Goal: Task Accomplishment & Management: Use online tool/utility

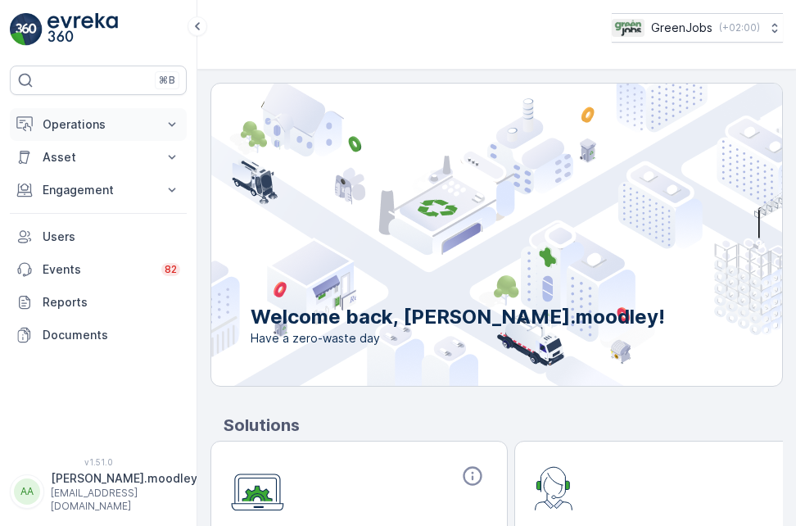
click at [173, 123] on icon at bounding box center [172, 124] width 16 height 16
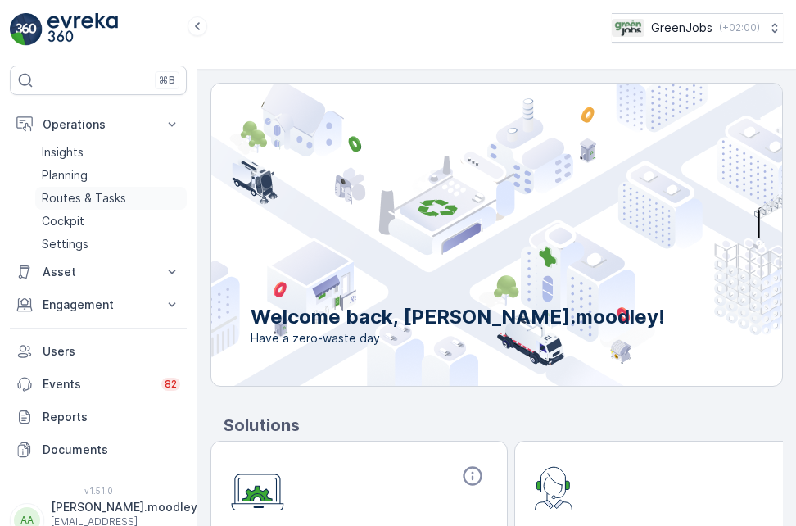
click at [119, 194] on p "Routes & Tasks" at bounding box center [84, 198] width 84 height 16
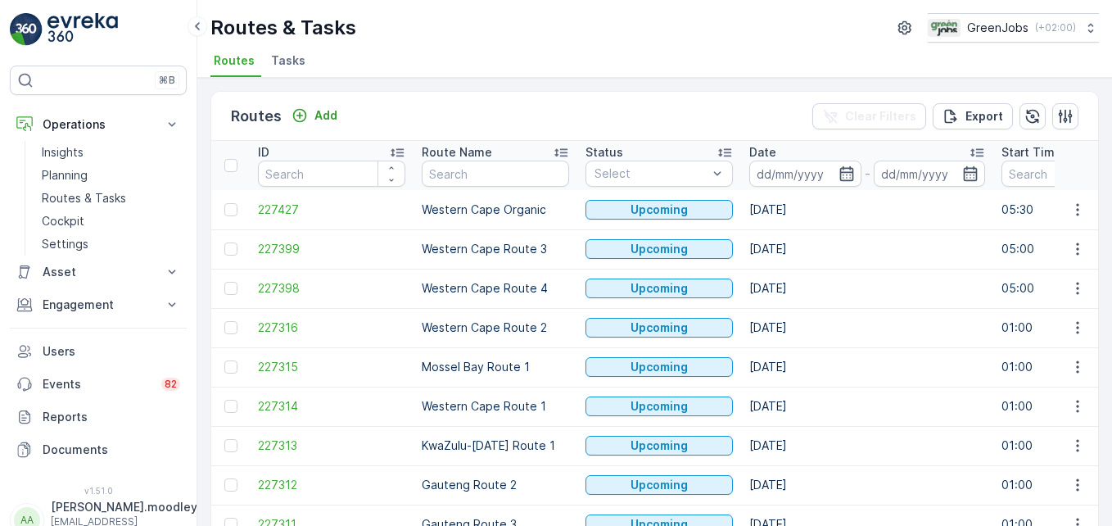
click at [780, 172] on input at bounding box center [805, 173] width 112 height 26
click at [168, 120] on icon at bounding box center [172, 124] width 16 height 16
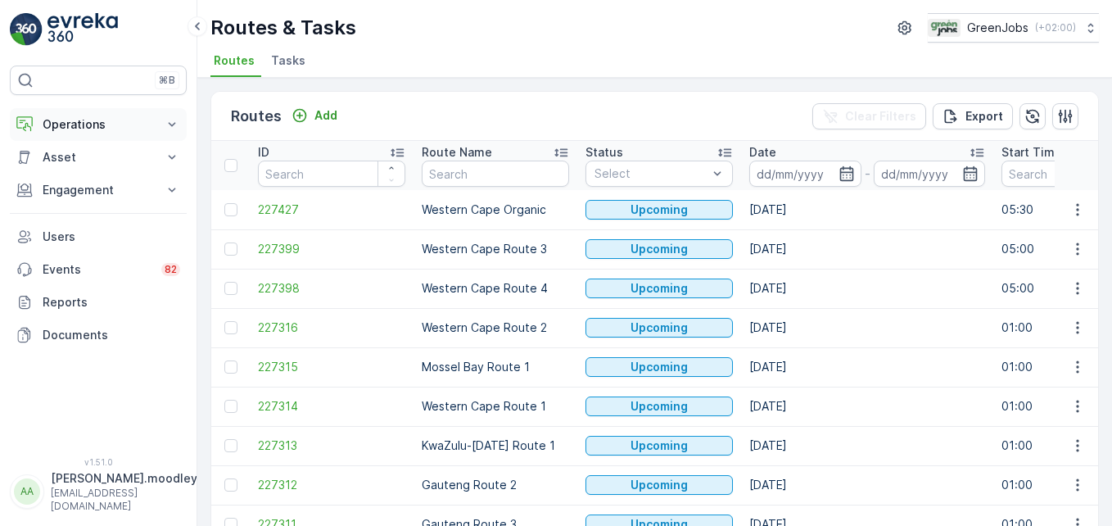
click at [170, 124] on icon at bounding box center [172, 124] width 7 height 4
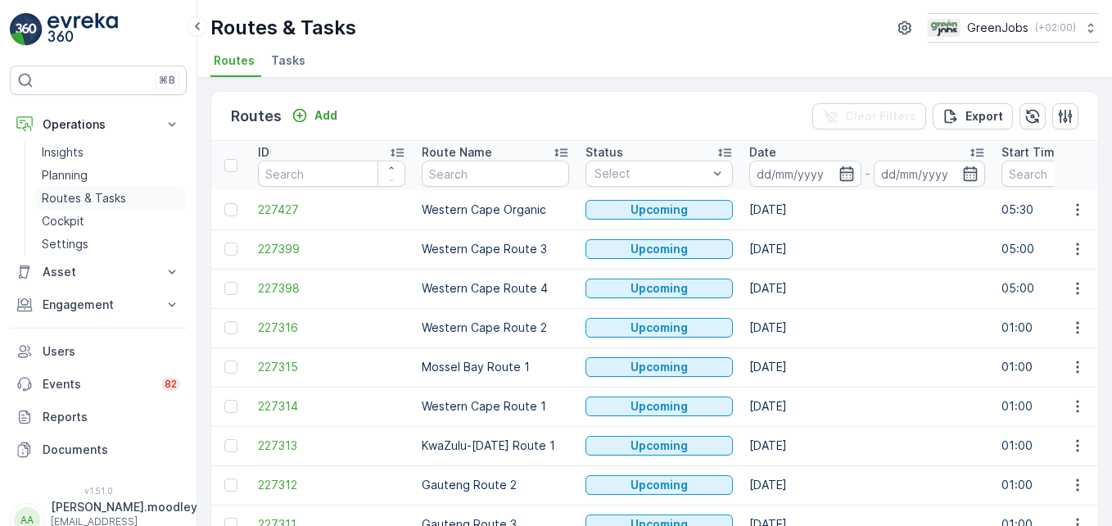
click at [111, 201] on p "Routes & Tasks" at bounding box center [84, 198] width 84 height 16
click at [795, 174] on input at bounding box center [805, 173] width 112 height 26
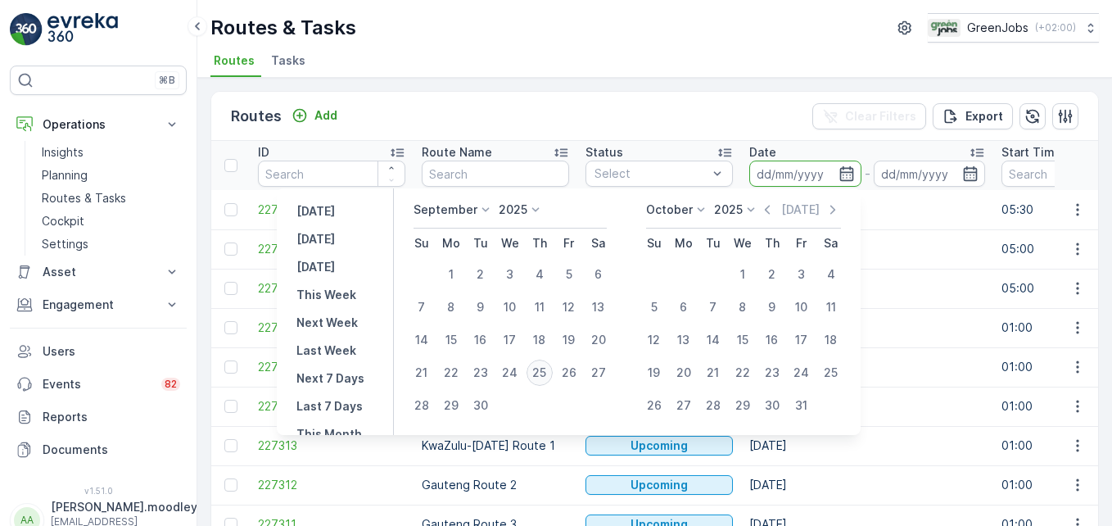
click at [547, 368] on div "25" at bounding box center [539, 372] width 26 height 26
type input "[DATE]"
click at [547, 368] on div "25" at bounding box center [539, 372] width 26 height 26
type input "[DATE]"
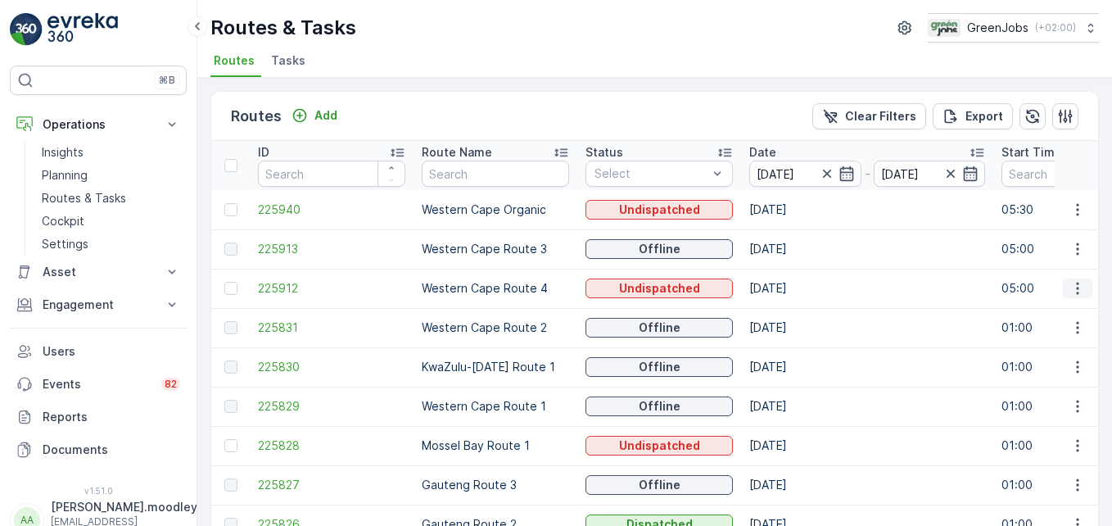
click at [795, 282] on button "button" at bounding box center [1077, 288] width 29 height 20
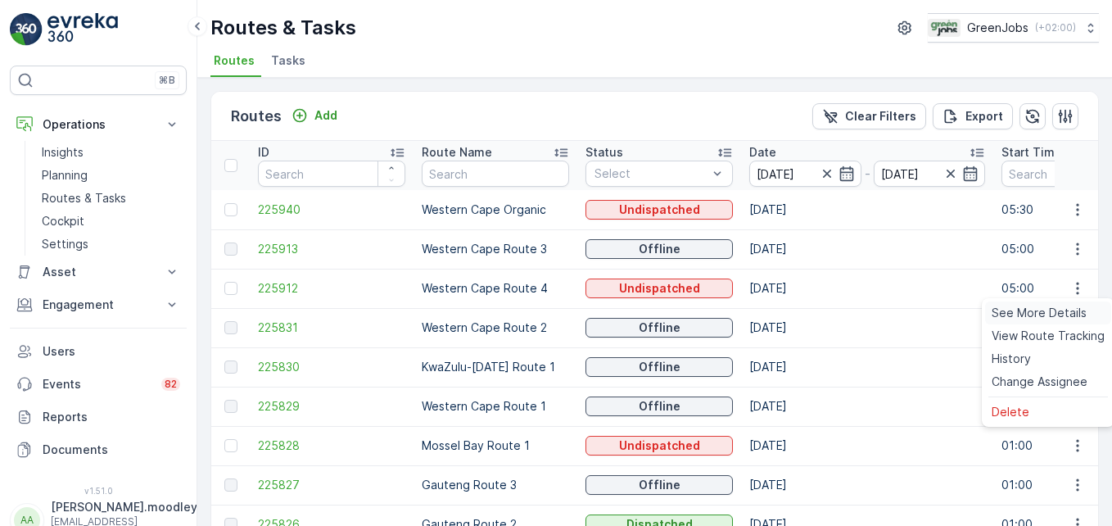
click at [795, 318] on span "See More Details" at bounding box center [1038, 313] width 95 height 16
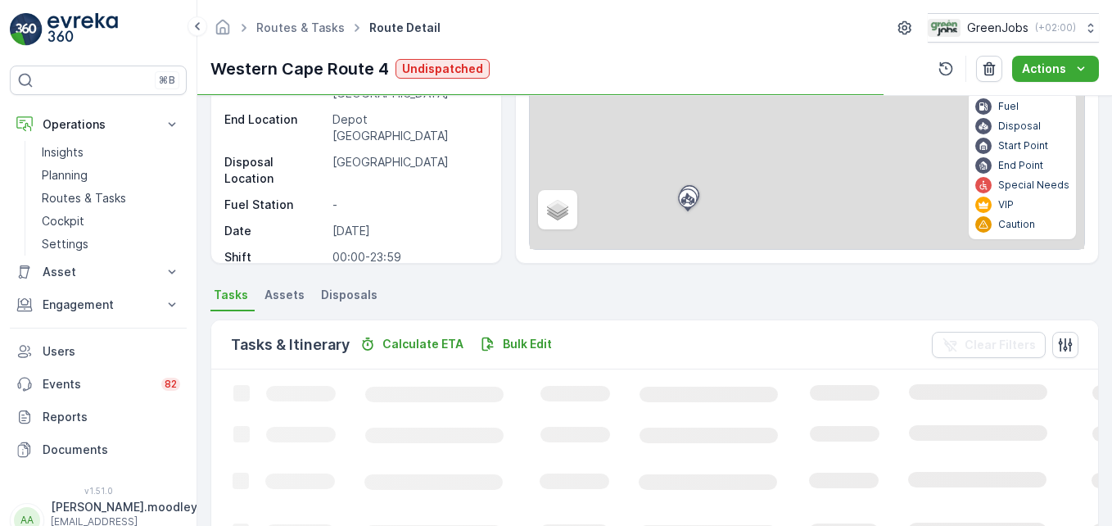
scroll to position [327, 0]
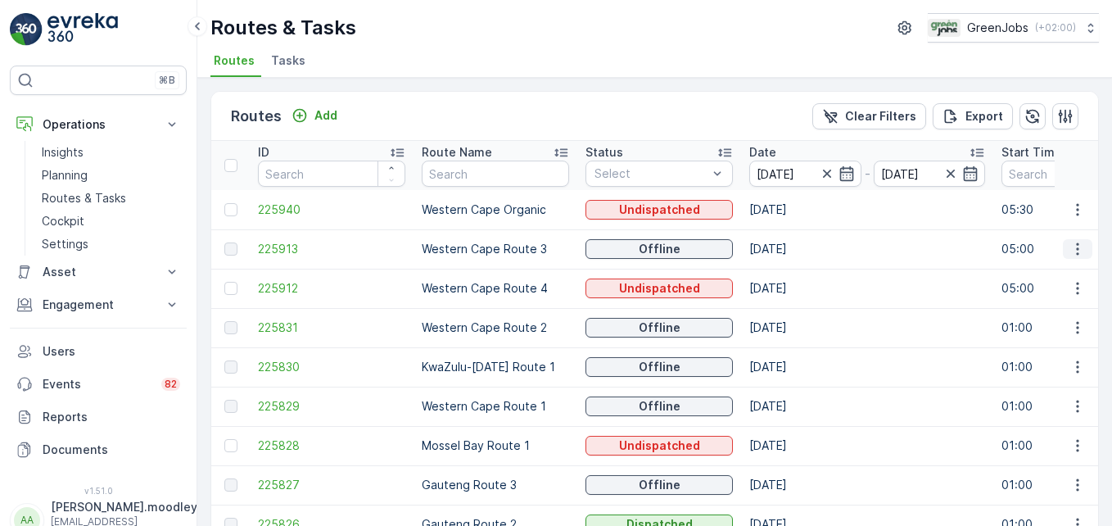
click at [795, 249] on icon "button" at bounding box center [1077, 249] width 16 height 16
click at [795, 272] on span "See More Details" at bounding box center [1038, 273] width 95 height 16
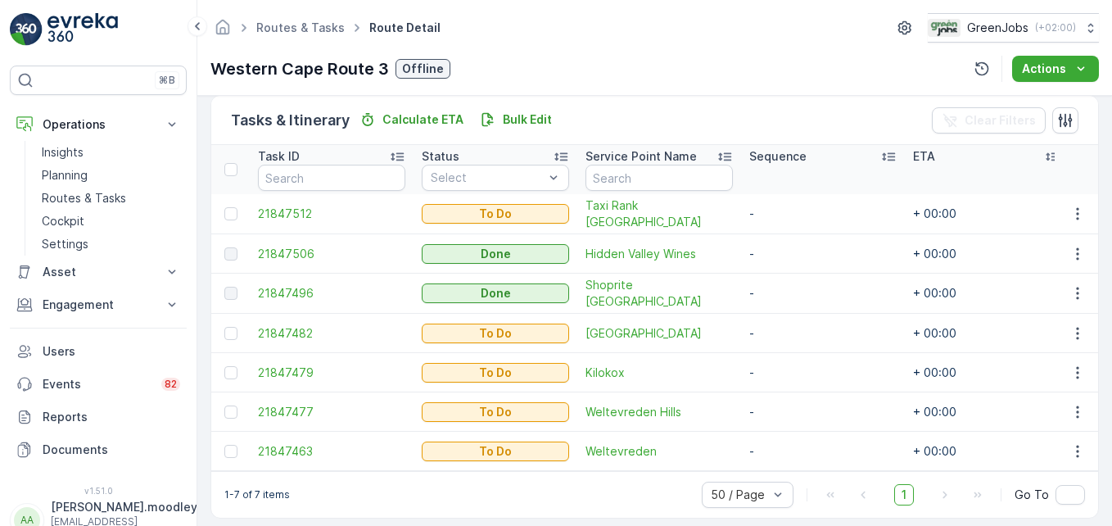
scroll to position [409, 0]
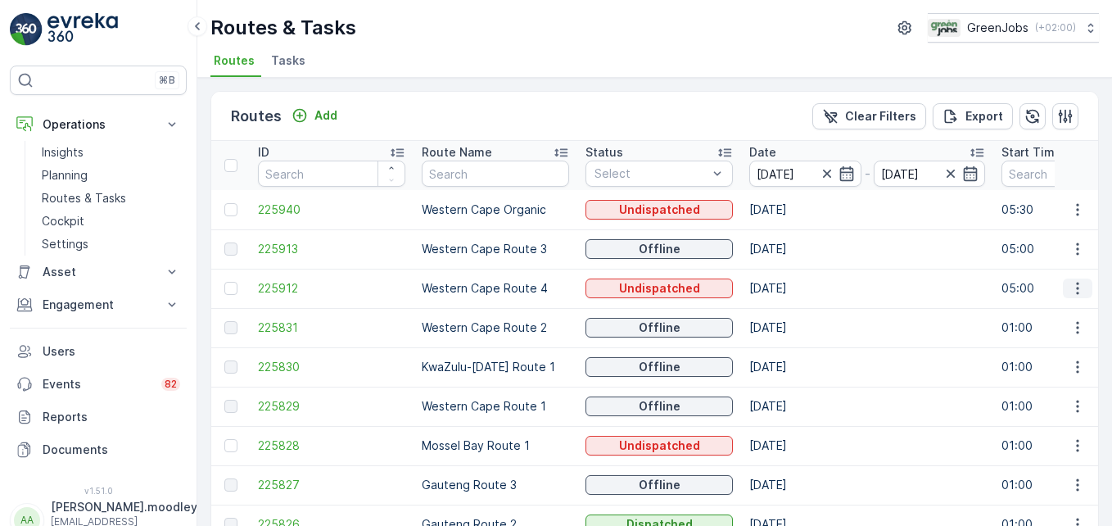
click at [795, 285] on button "button" at bounding box center [1077, 288] width 29 height 20
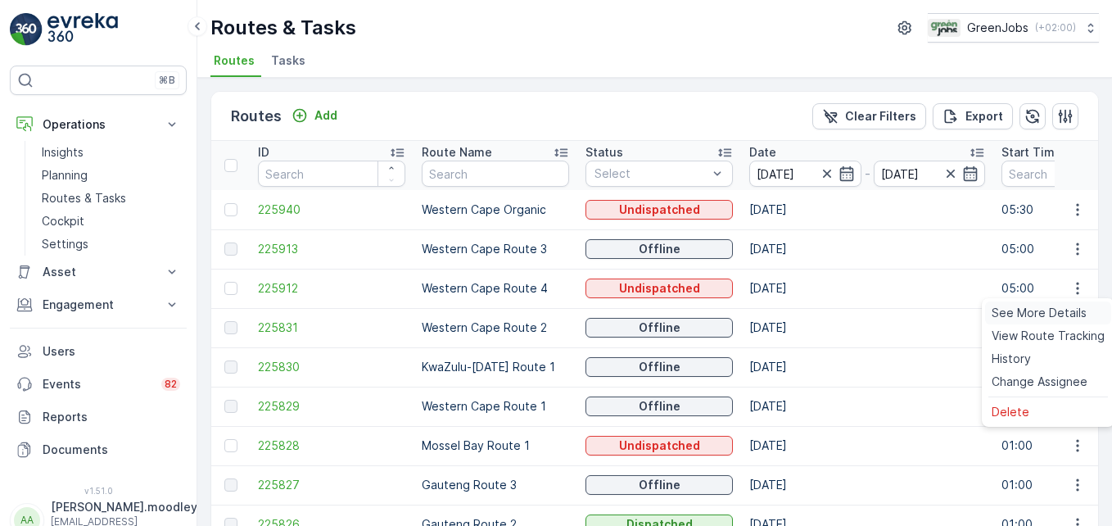
click at [795, 311] on span "See More Details" at bounding box center [1038, 313] width 95 height 16
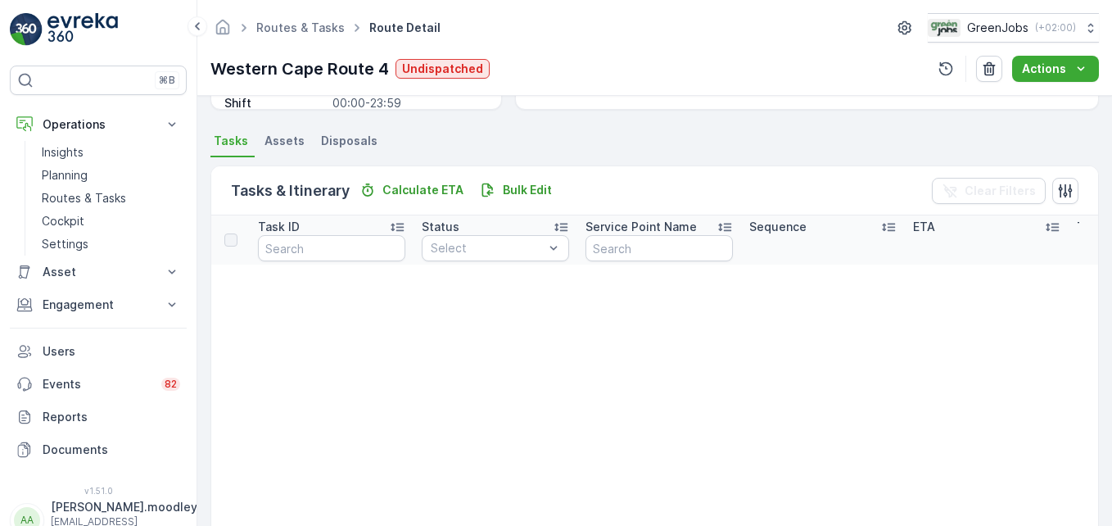
scroll to position [327, 0]
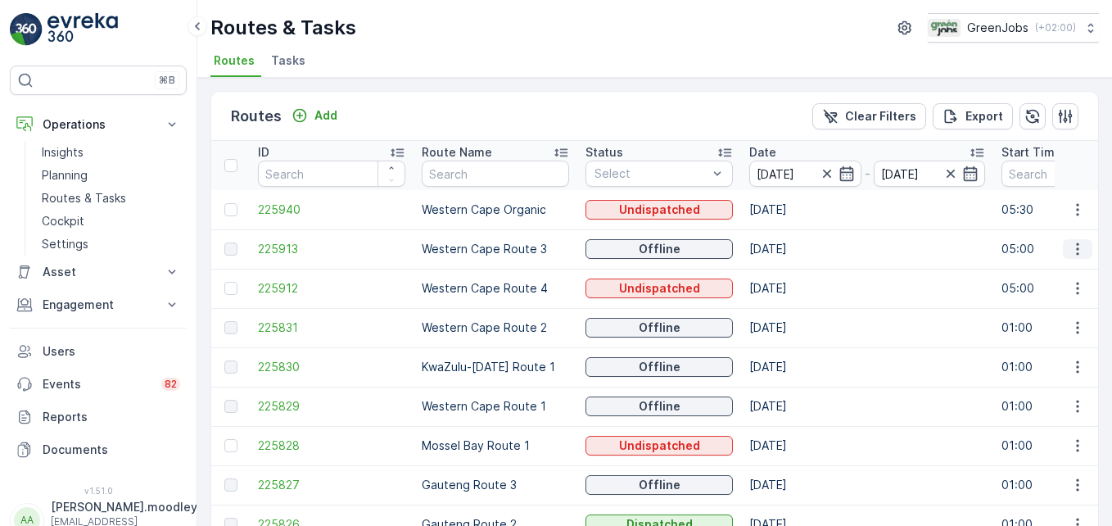
click at [795, 244] on icon "button" at bounding box center [1077, 249] width 16 height 16
click at [795, 277] on span "See More Details" at bounding box center [1038, 273] width 95 height 16
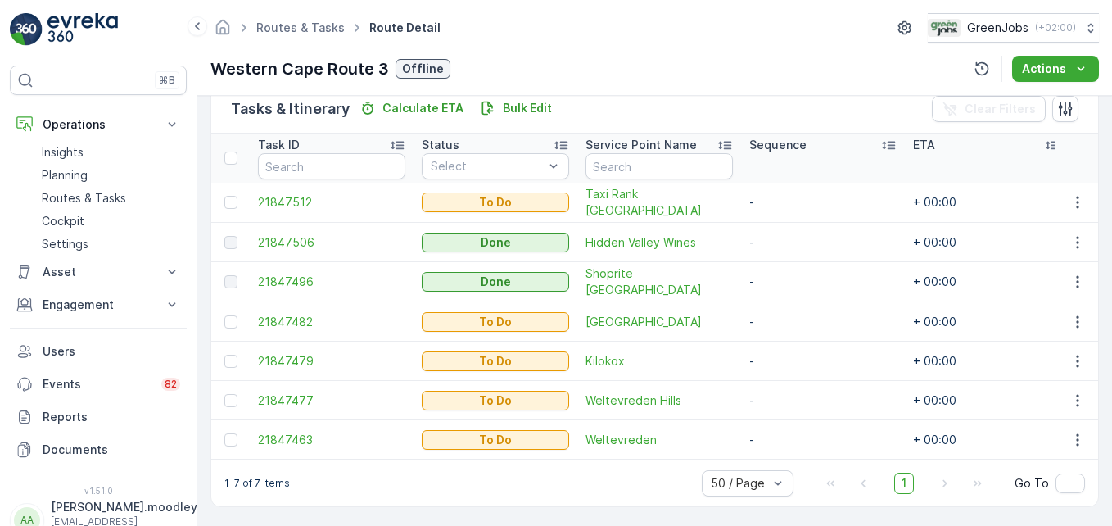
scroll to position [418, 0]
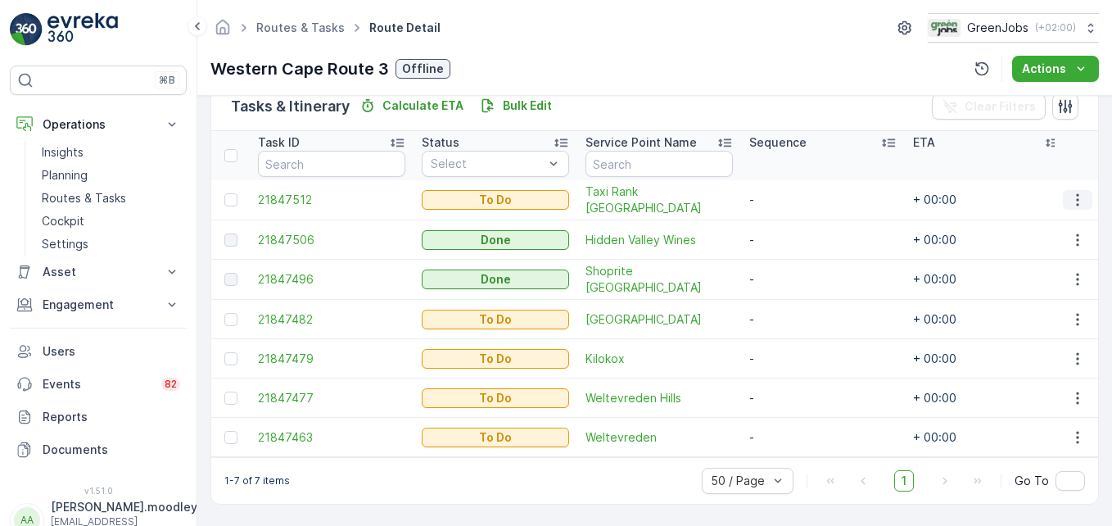
click at [795, 192] on icon "button" at bounding box center [1077, 200] width 16 height 16
click at [795, 219] on span "See More Details" at bounding box center [1043, 217] width 95 height 16
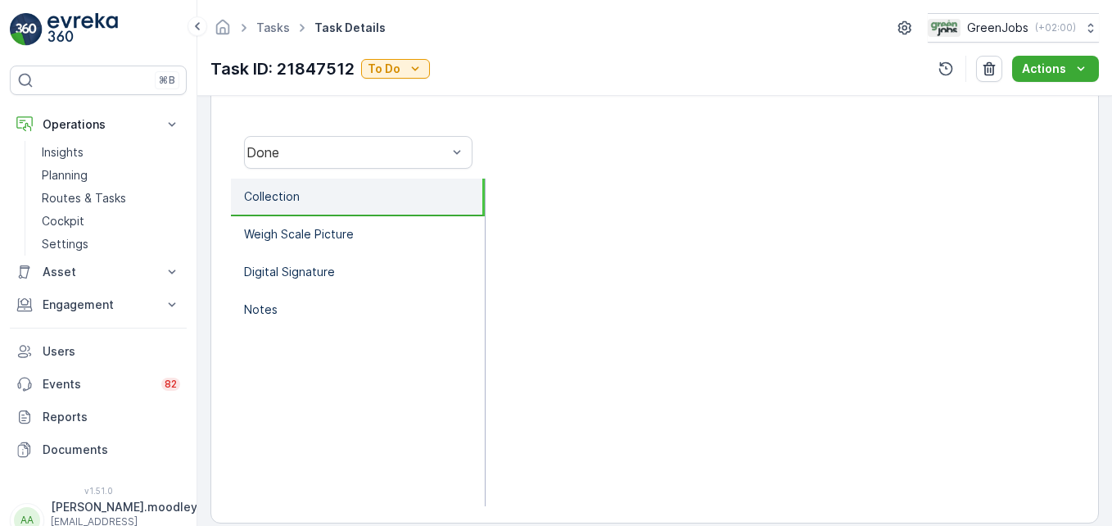
scroll to position [491, 0]
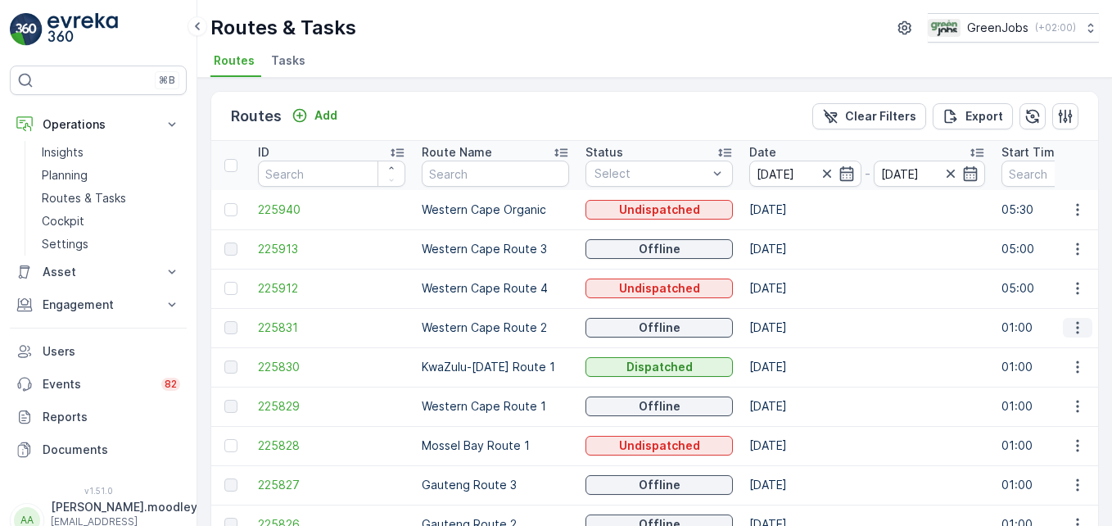
click at [795, 318] on button "button" at bounding box center [1077, 328] width 29 height 20
click at [795, 347] on span "See More Details" at bounding box center [1038, 352] width 95 height 16
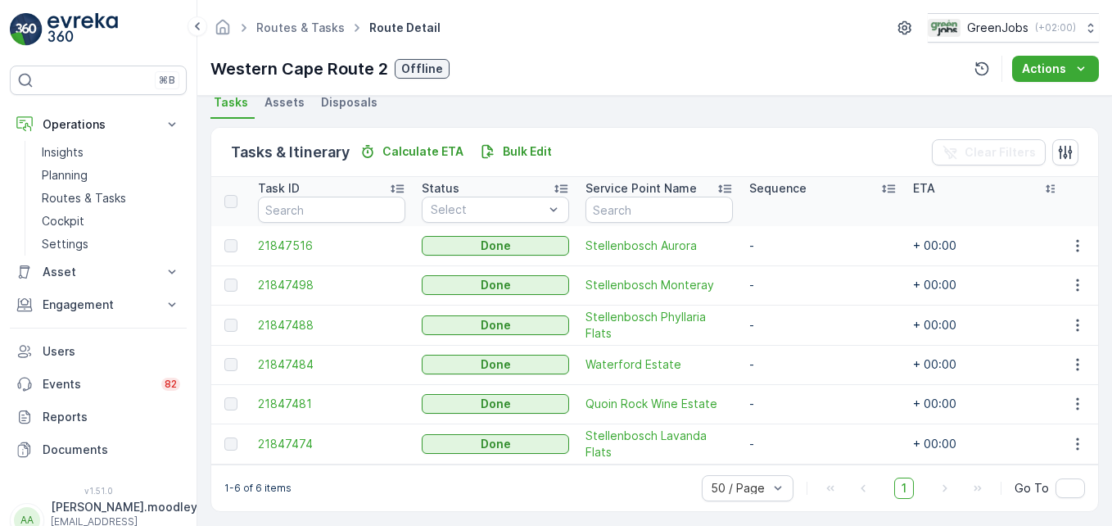
scroll to position [381, 0]
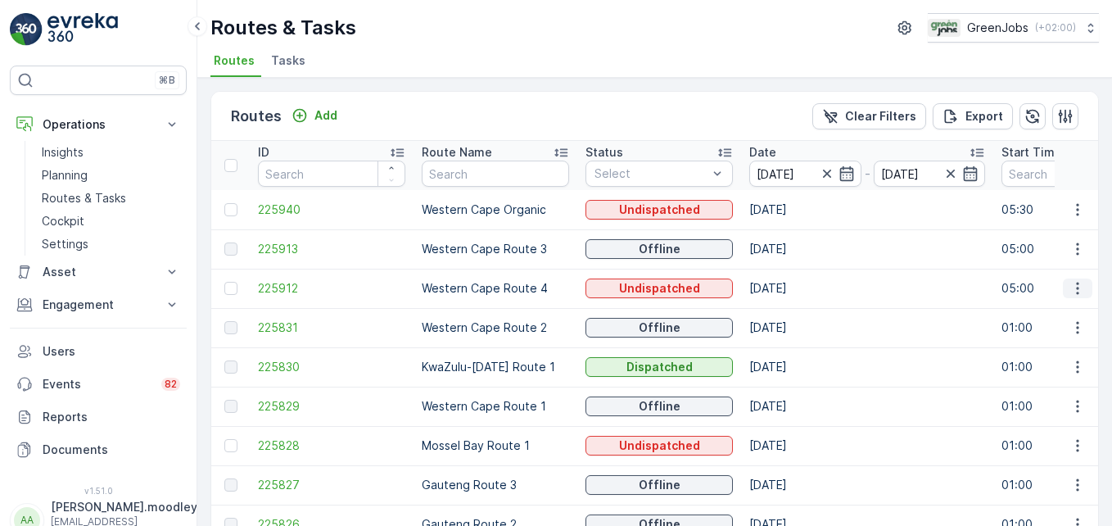
click at [795, 287] on icon "button" at bounding box center [1077, 288] width 2 height 12
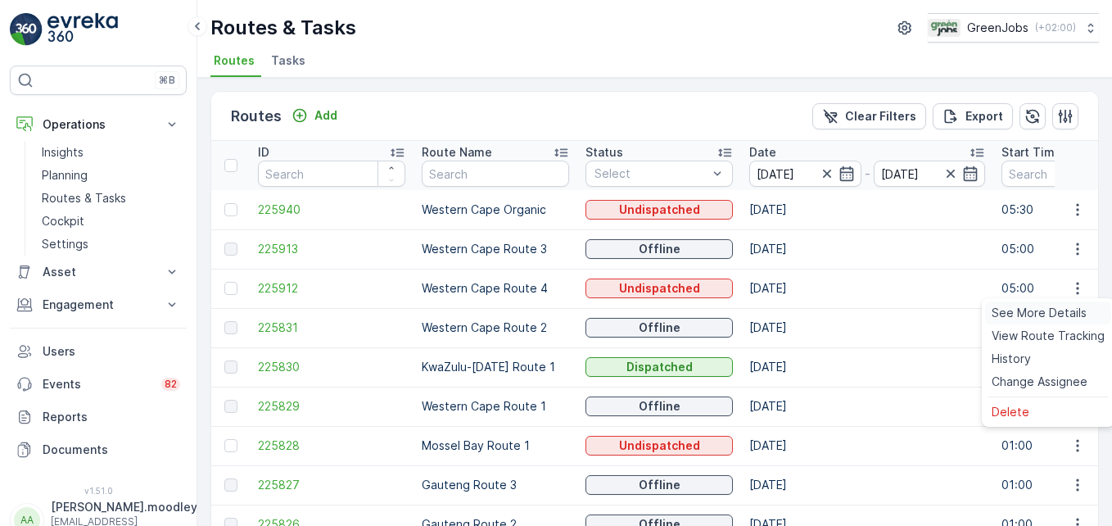
click at [795, 313] on span "See More Details" at bounding box center [1038, 313] width 95 height 16
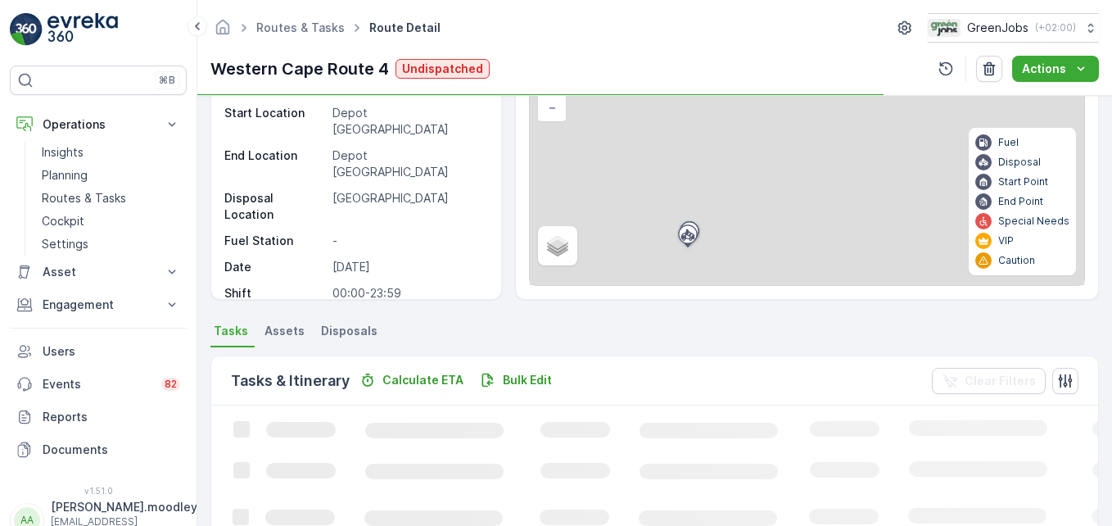
scroll to position [327, 0]
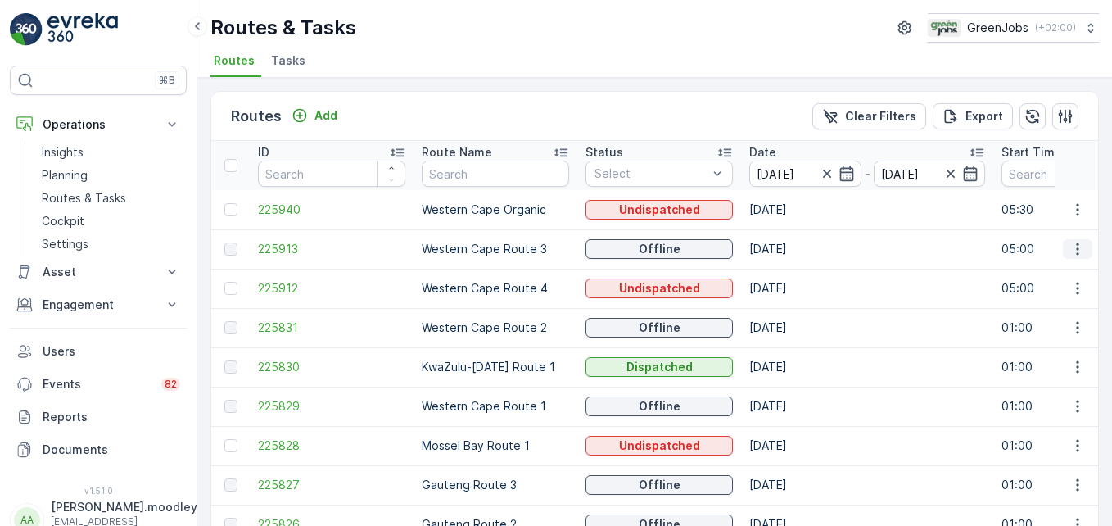
click at [795, 249] on icon "button" at bounding box center [1077, 249] width 16 height 16
click at [795, 278] on span "See More Details" at bounding box center [1038, 273] width 95 height 16
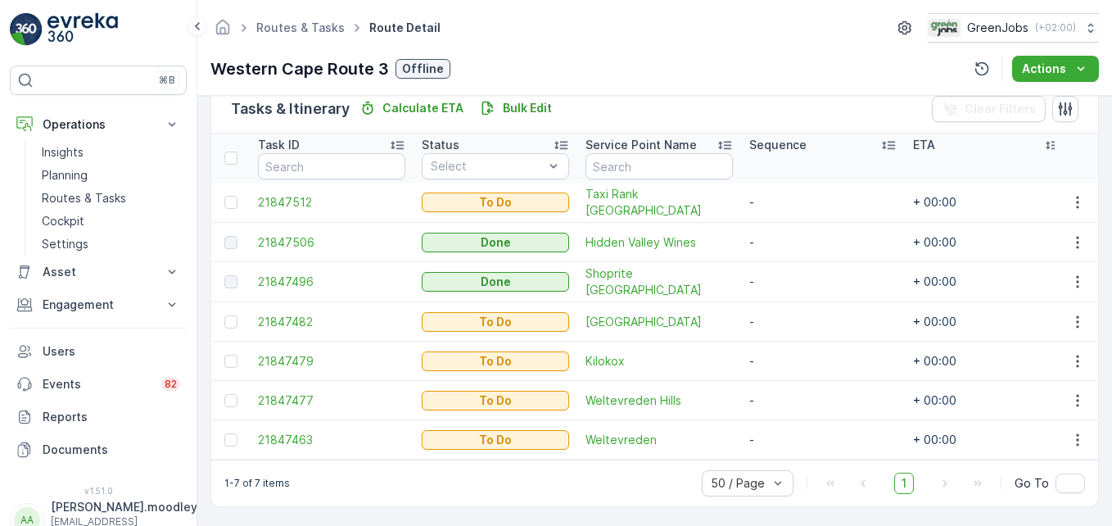
scroll to position [409, 0]
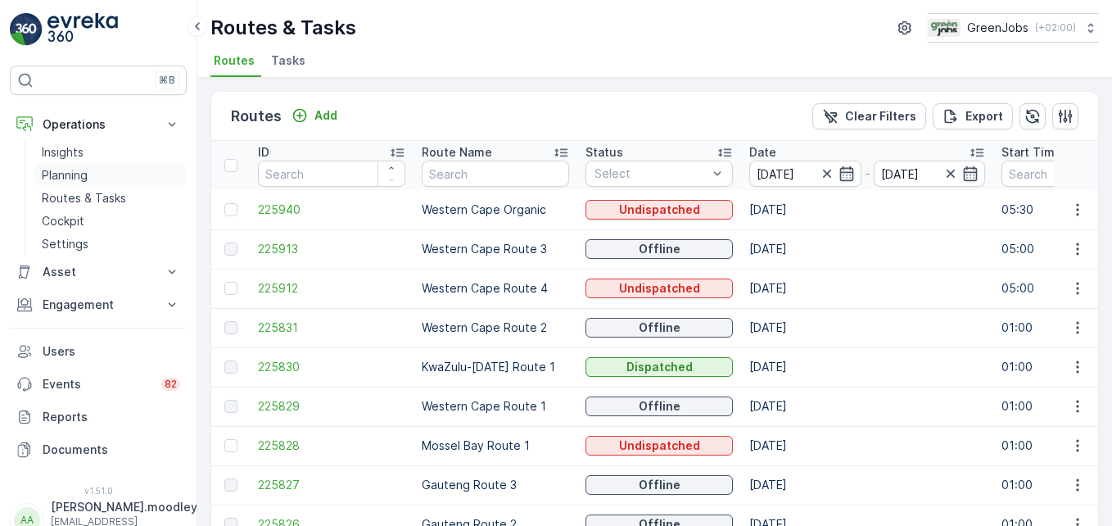
click at [73, 174] on p "Planning" at bounding box center [65, 175] width 46 height 16
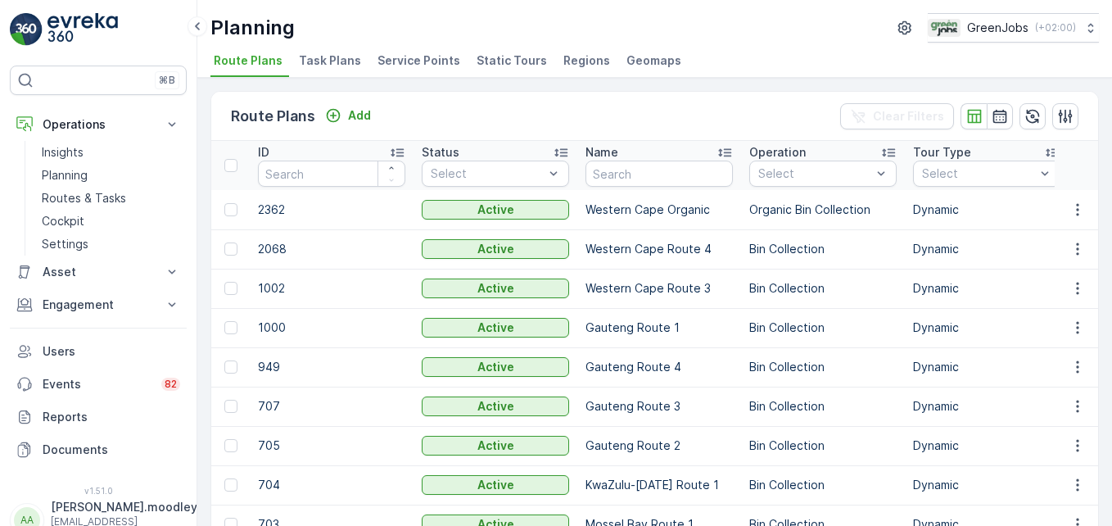
click at [418, 60] on span "Service Points" at bounding box center [418, 60] width 83 height 16
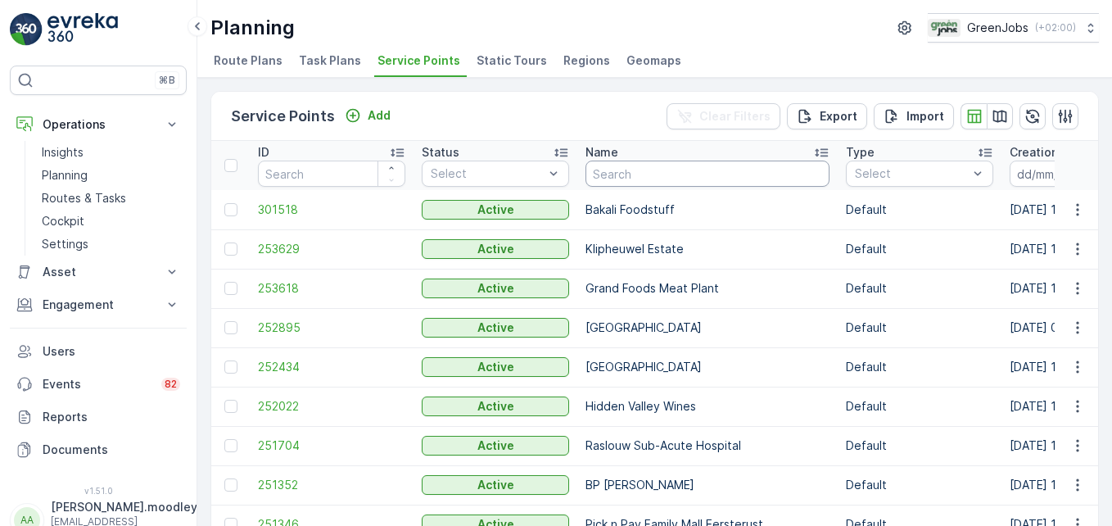
click at [658, 170] on input "text" at bounding box center [707, 173] width 244 height 26
type input "grand"
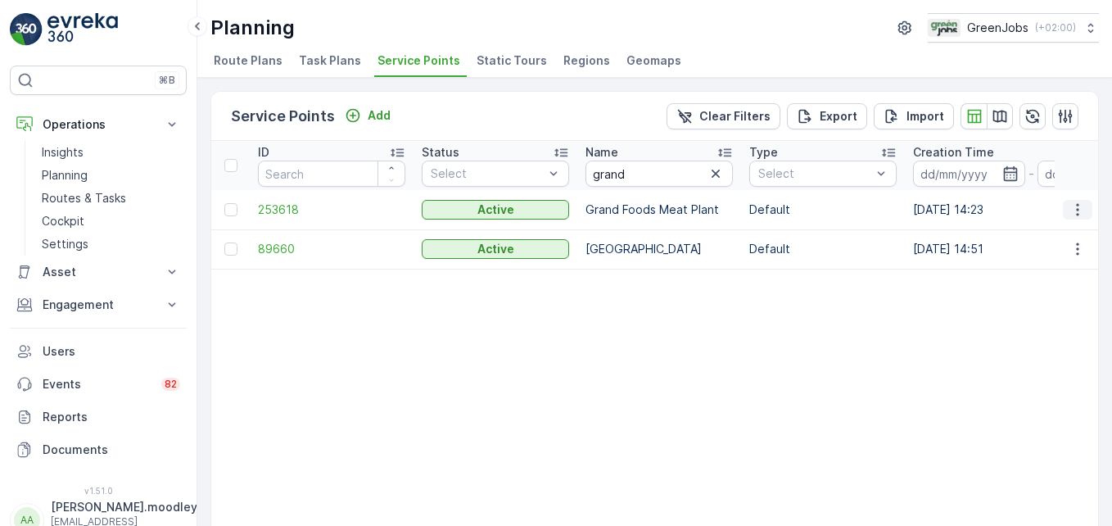
click at [795, 215] on button "button" at bounding box center [1077, 210] width 29 height 20
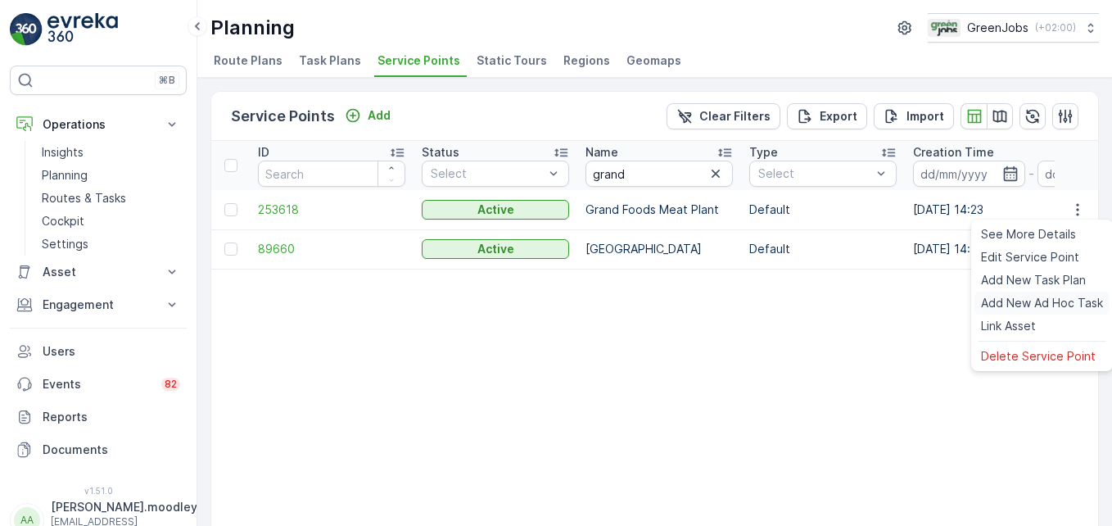
click at [795, 303] on span "Add New Ad Hoc Task" at bounding box center [1042, 303] width 122 height 16
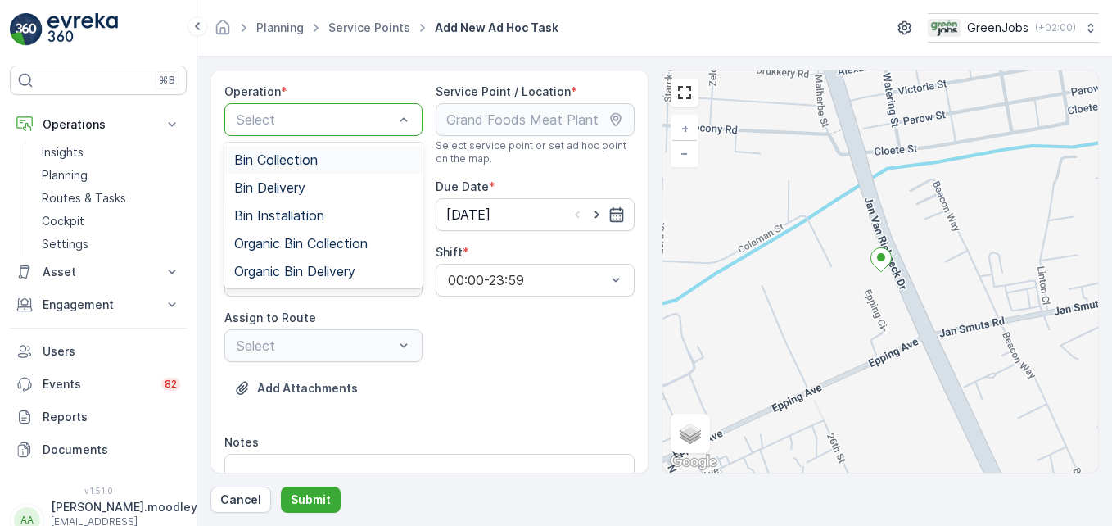
click at [278, 159] on span "Bin Collection" at bounding box center [276, 159] width 84 height 15
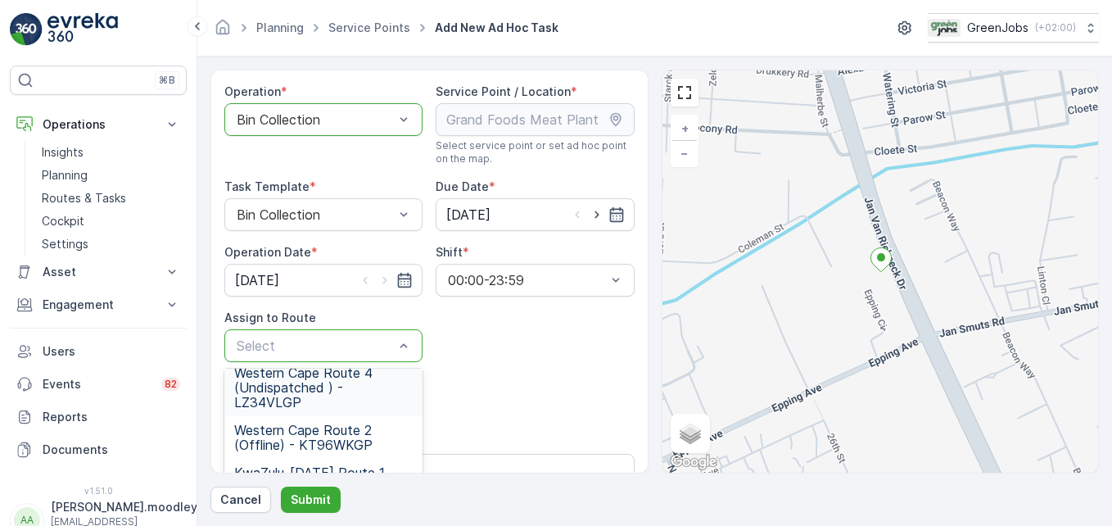
scroll to position [82, 0]
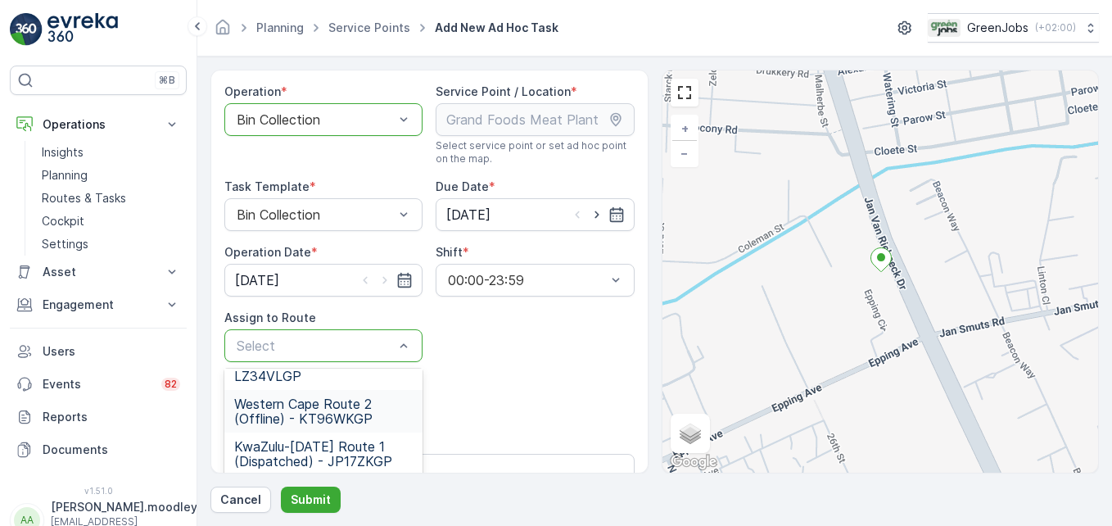
click at [354, 411] on span "Western Cape Route 2 (Offline) - KT96WKGP" at bounding box center [323, 410] width 178 height 29
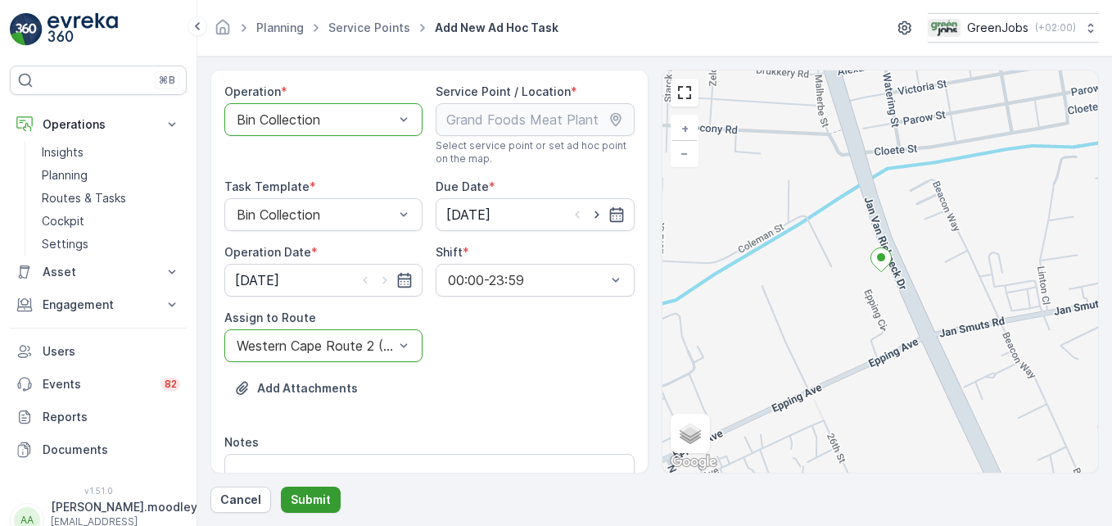
click at [309, 501] on p "Submit" at bounding box center [311, 499] width 40 height 16
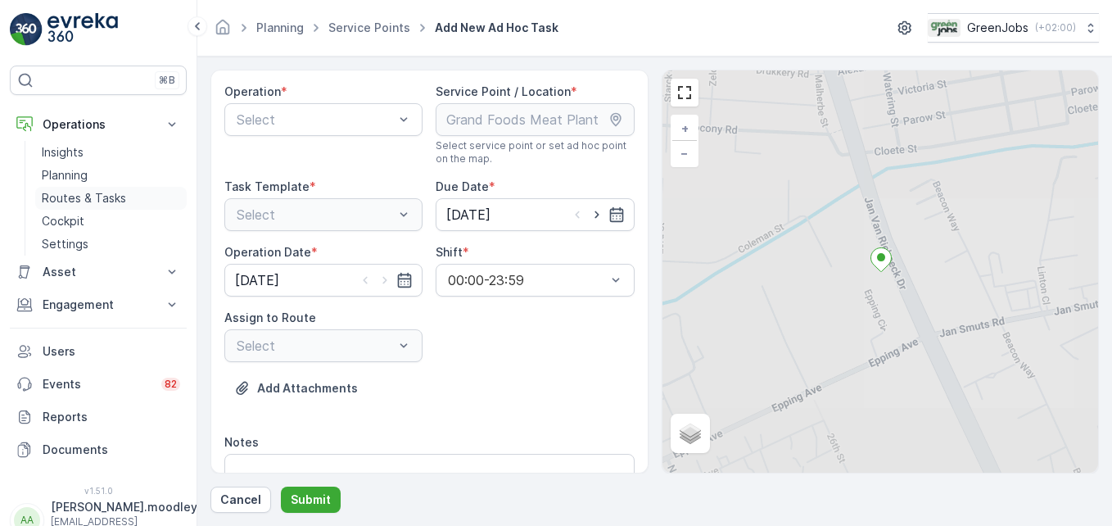
click at [110, 194] on p "Routes & Tasks" at bounding box center [84, 198] width 84 height 16
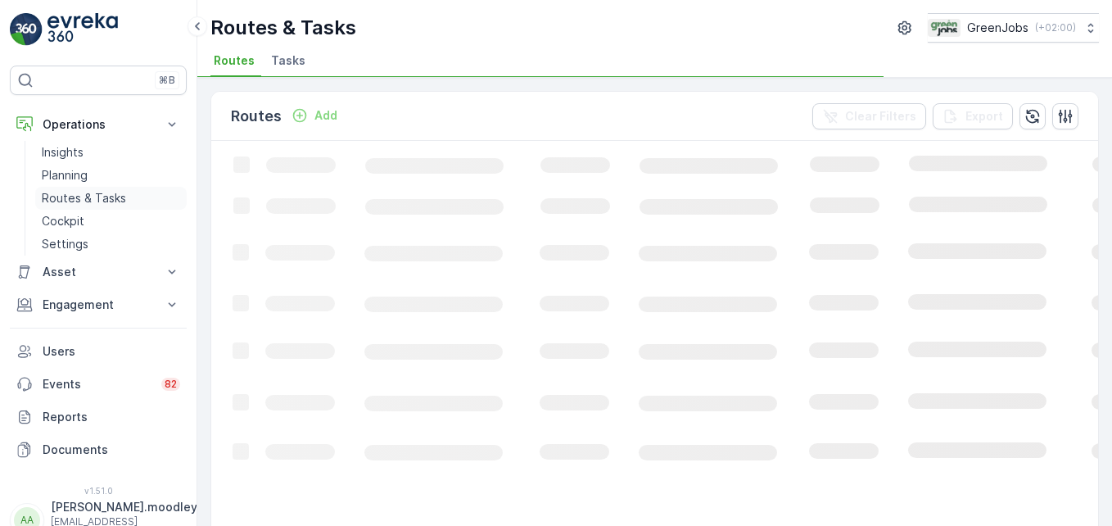
click at [94, 196] on p "Routes & Tasks" at bounding box center [84, 198] width 84 height 16
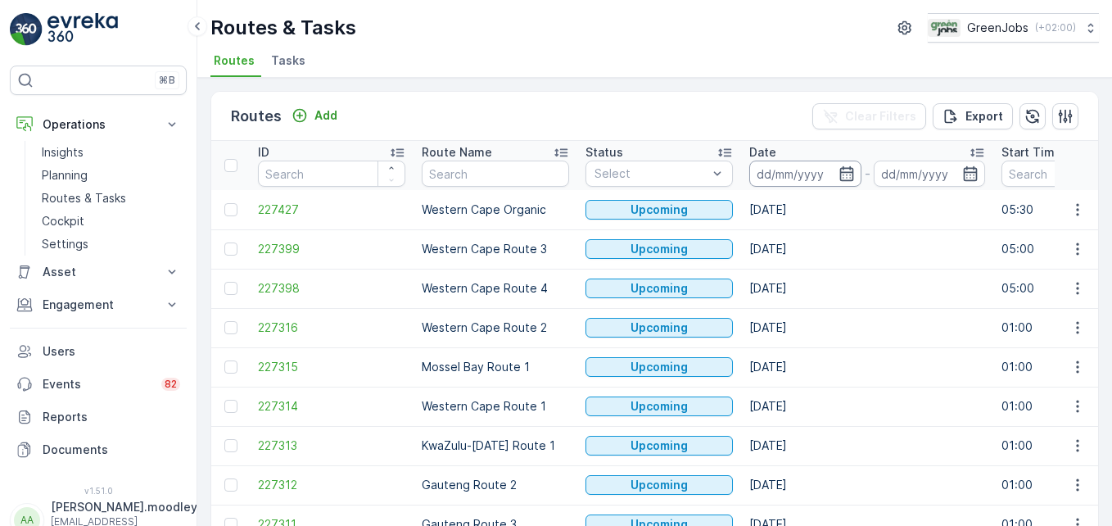
click at [778, 174] on input at bounding box center [805, 173] width 112 height 26
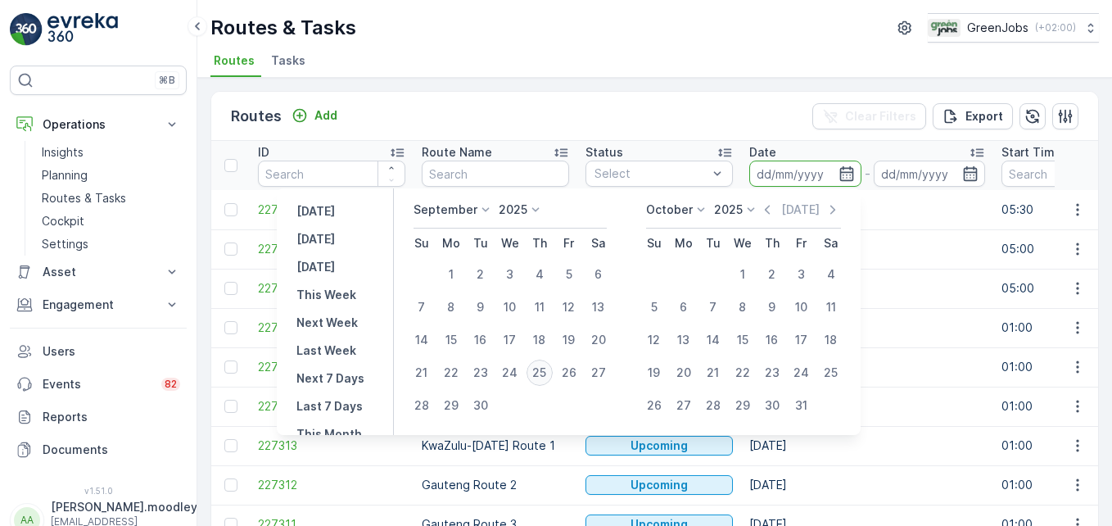
click at [542, 372] on div "25" at bounding box center [539, 372] width 26 height 26
type input "[DATE]"
click at [542, 372] on div "25" at bounding box center [539, 372] width 26 height 26
type input "[DATE]"
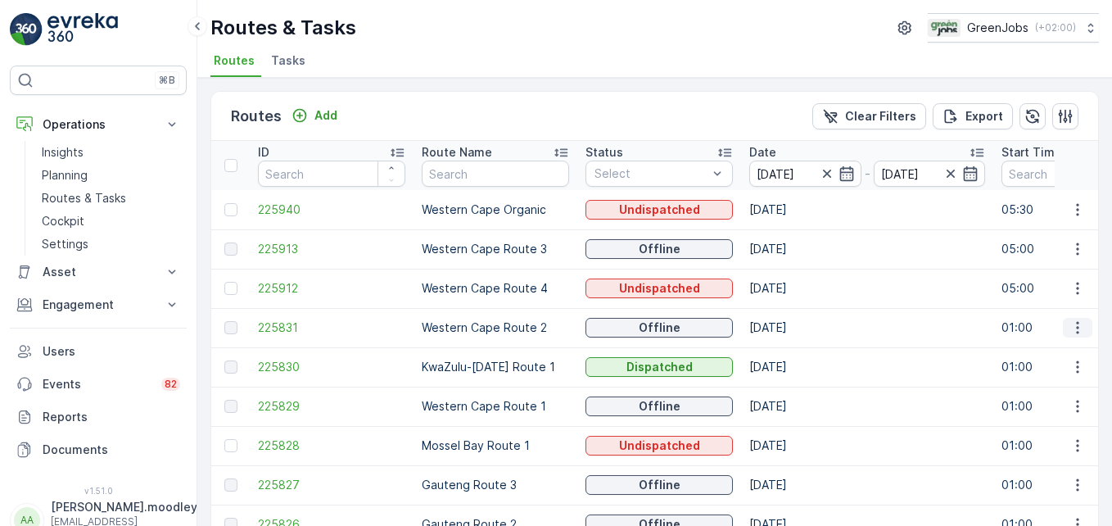
click at [795, 324] on icon "button" at bounding box center [1077, 327] width 16 height 16
click at [795, 348] on span "See More Details" at bounding box center [1038, 352] width 95 height 16
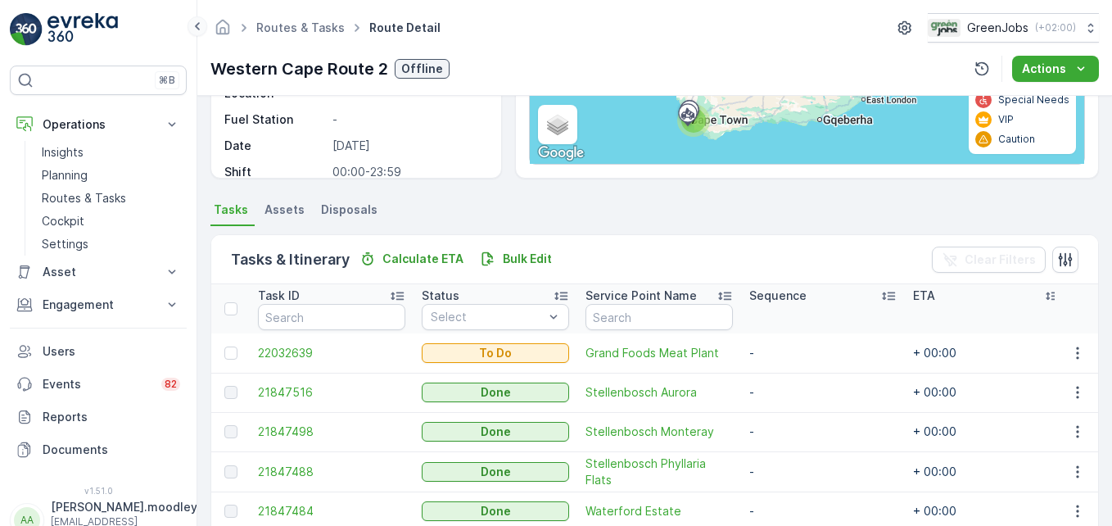
scroll to position [256, 0]
